Goal: Contribute content: Add original content to the website for others to see

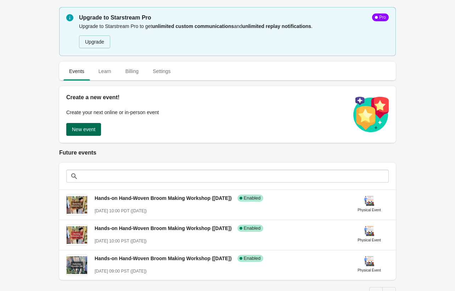
click at [94, 129] on span "New event" at bounding box center [83, 130] width 23 height 6
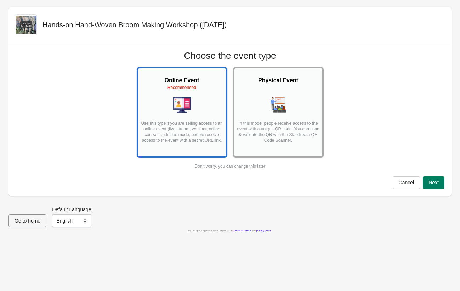
click at [280, 107] on img at bounding box center [279, 105] width 18 height 18
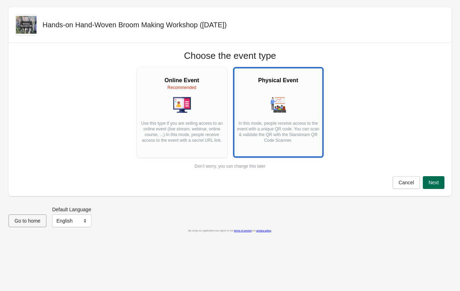
click at [430, 184] on span "Next" at bounding box center [434, 183] width 10 height 6
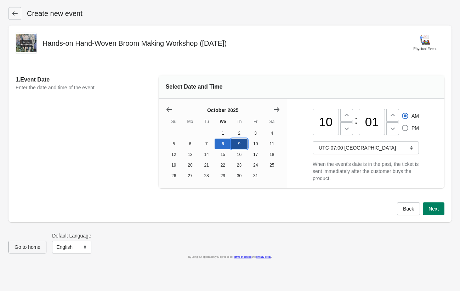
click at [238, 146] on button "9" at bounding box center [239, 144] width 16 height 11
click at [327, 128] on input "10" at bounding box center [326, 122] width 26 height 26
drag, startPoint x: 331, startPoint y: 123, endPoint x: 328, endPoint y: 123, distance: 3.6
click at [328, 123] on input "10" at bounding box center [326, 122] width 26 height 26
type input "11"
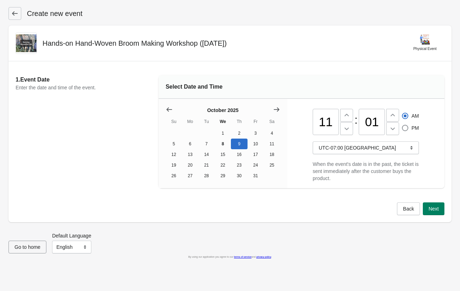
drag, startPoint x: 377, startPoint y: 119, endPoint x: 374, endPoint y: 120, distance: 3.6
click at [374, 120] on input "01" at bounding box center [372, 122] width 26 height 26
type input "00"
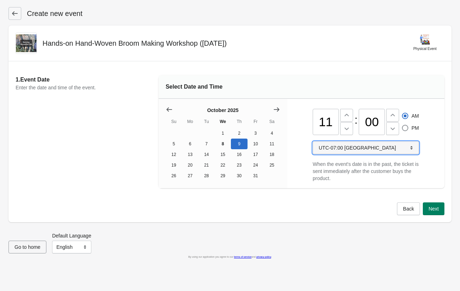
click at [380, 150] on span "UTC-07:00 [GEOGRAPHIC_DATA]" at bounding box center [366, 147] width 94 height 7
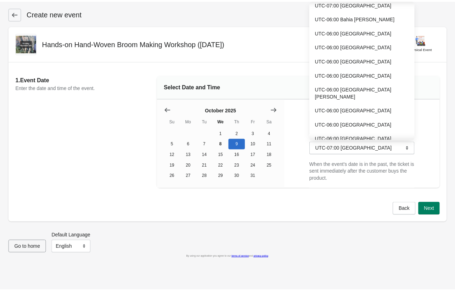
scroll to position [405, 0]
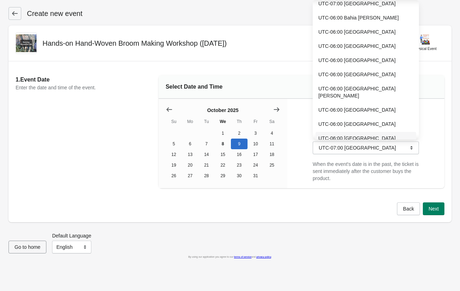
click at [360, 132] on button "UTC-06:00 [GEOGRAPHIC_DATA]" at bounding box center [366, 138] width 101 height 13
type input "12"
radio input "false"
radio input "true"
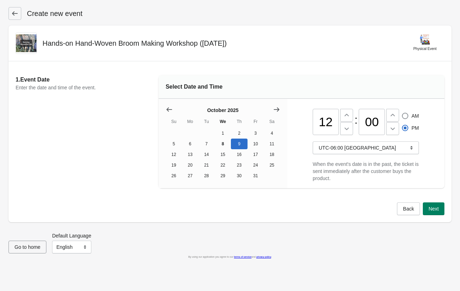
drag, startPoint x: 328, startPoint y: 120, endPoint x: 331, endPoint y: 121, distance: 3.6
click at [331, 121] on input "12" at bounding box center [326, 122] width 26 height 26
type input "11"
radio input "true"
radio input "false"
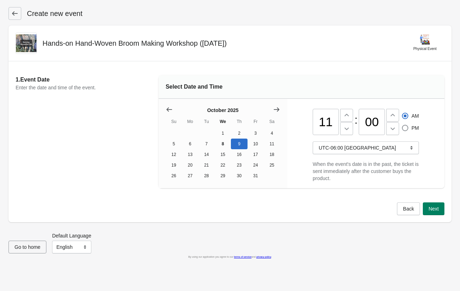
click at [407, 114] on span at bounding box center [405, 116] width 6 height 6
click at [403, 113] on input "AM" at bounding box center [402, 113] width 0 height 0
click at [431, 209] on span "Next" at bounding box center [434, 209] width 10 height 6
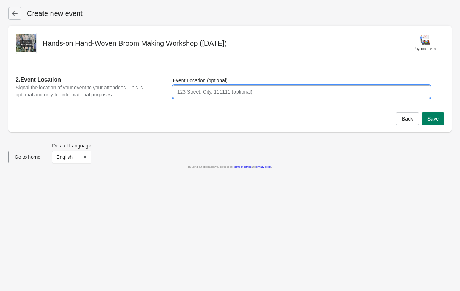
click at [206, 93] on input "Event Location (optional)" at bounding box center [302, 91] width 258 height 13
paste input "[GEOGRAPHIC_DATA][STREET_ADDRESS][PERSON_NAME] S., [GEOGRAPHIC_DATA], [GEOGRAPH…"
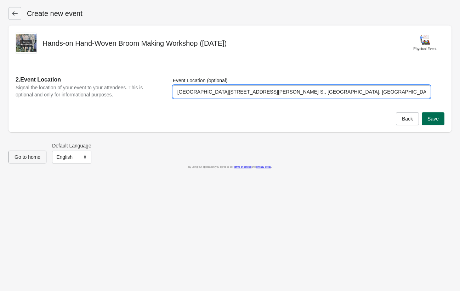
type input "[GEOGRAPHIC_DATA][STREET_ADDRESS][PERSON_NAME] S., [GEOGRAPHIC_DATA], [GEOGRAPH…"
click at [432, 121] on span "Save" at bounding box center [433, 119] width 11 height 6
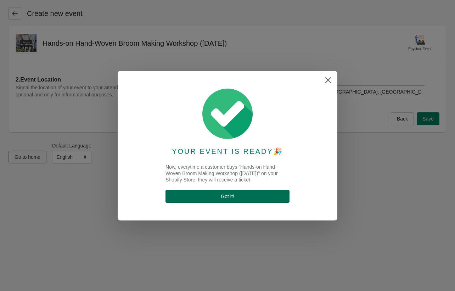
click at [239, 197] on span "Got it !" at bounding box center [227, 197] width 113 height 6
select select "physical"
select select "US"
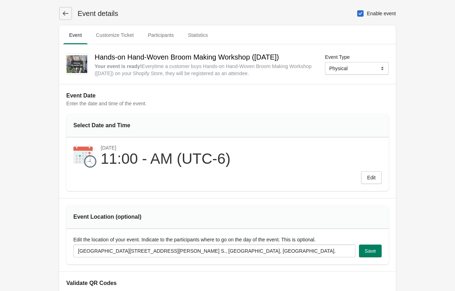
click at [63, 13] on icon at bounding box center [66, 13] width 6 height 4
